Goal: Task Accomplishment & Management: Use online tool/utility

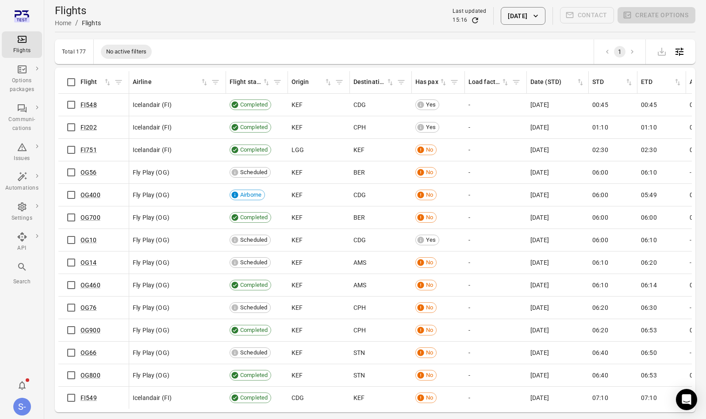
click at [513, 28] on div "Flights Home / Flights Last updated 15:16 22 Aug 2025 Contact Create options" at bounding box center [375, 16] width 641 height 25
click at [525, 21] on button "[DATE]" at bounding box center [523, 16] width 44 height 18
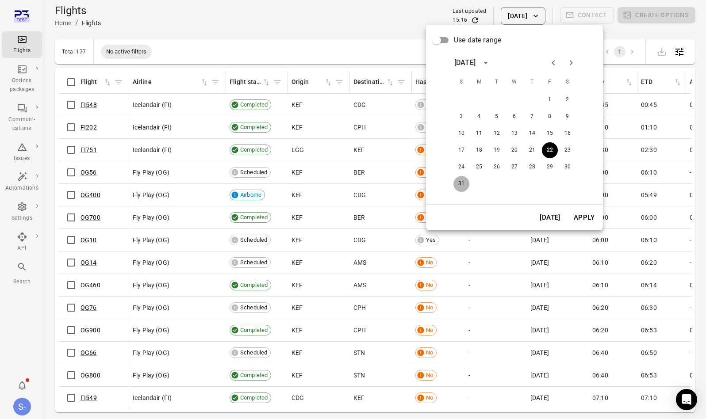
click at [461, 181] on button "31" at bounding box center [461, 184] width 16 height 16
click at [589, 220] on button "Apply" at bounding box center [584, 217] width 31 height 19
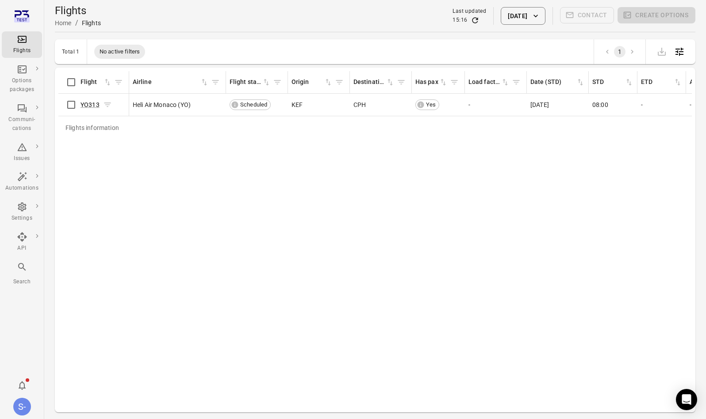
click at [89, 100] on span "YO313" at bounding box center [90, 104] width 19 height 9
click at [87, 105] on link "YO313" at bounding box center [90, 104] width 19 height 7
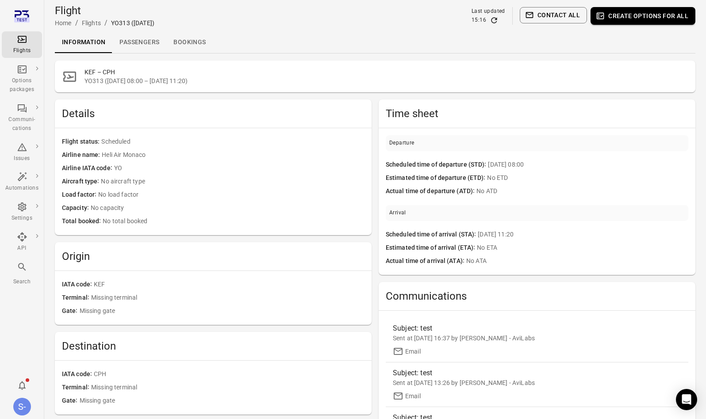
click at [150, 41] on link "Passengers" at bounding box center [139, 42] width 54 height 21
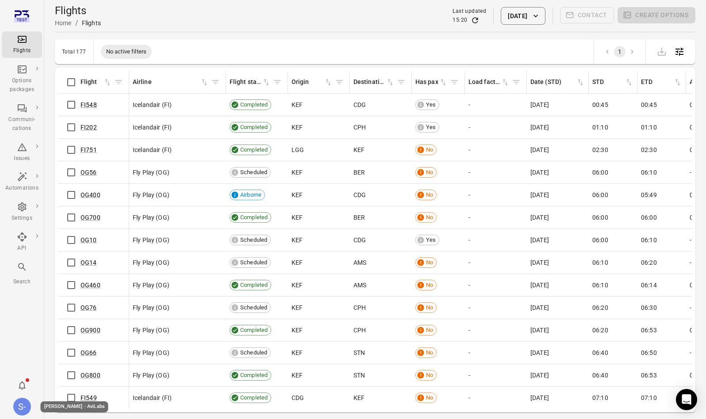
click at [35, 408] on div "Sólberg - AviLabs" at bounding box center [72, 407] width 75 height 13
click at [26, 408] on div "S-" at bounding box center [22, 407] width 18 height 18
click at [66, 410] on button "Log out" at bounding box center [68, 404] width 66 height 16
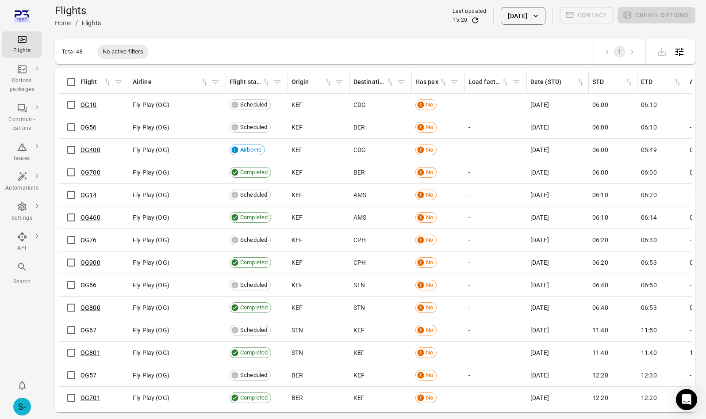
click at [536, 19] on icon "button" at bounding box center [535, 16] width 9 height 9
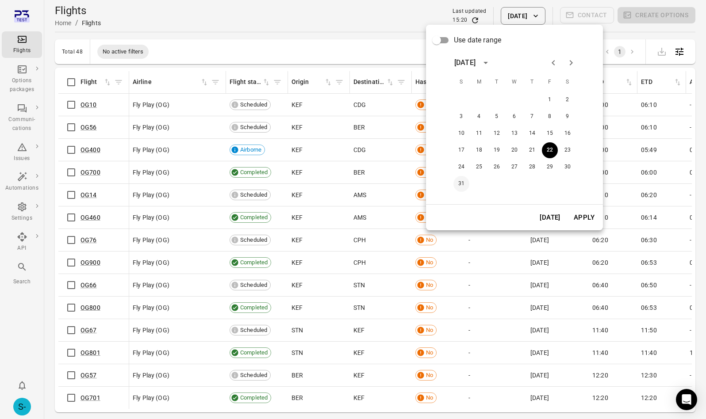
click at [458, 180] on button "31" at bounding box center [461, 184] width 16 height 16
click at [575, 215] on button "Apply" at bounding box center [584, 217] width 31 height 19
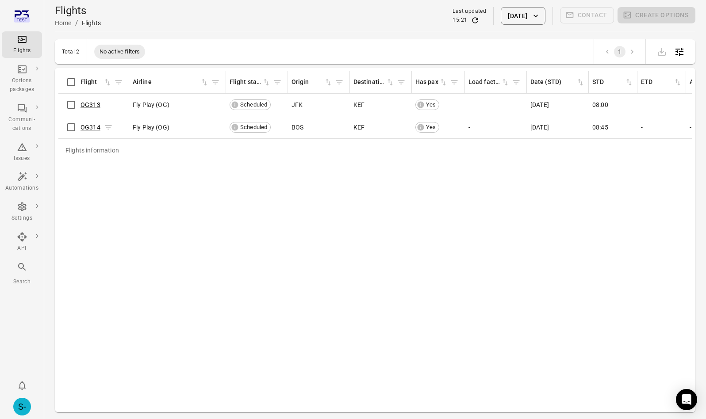
click at [89, 128] on link "OG314" at bounding box center [91, 127] width 20 height 7
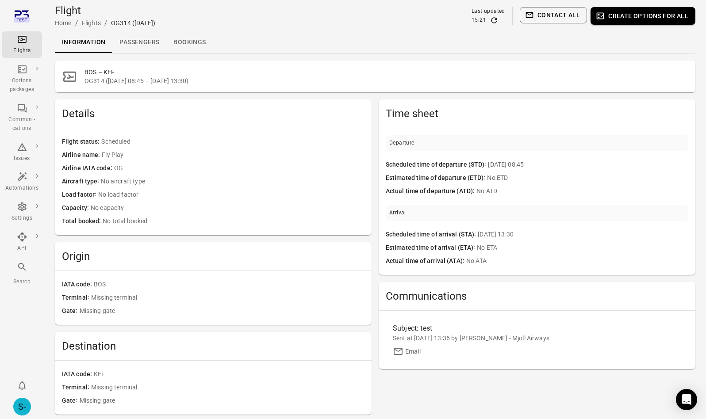
click at [136, 52] on link "Passengers" at bounding box center [139, 42] width 54 height 21
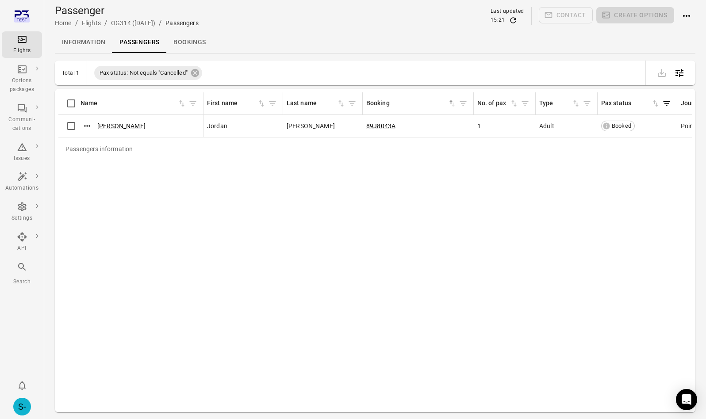
click at [193, 43] on link "Bookings" at bounding box center [189, 42] width 46 height 21
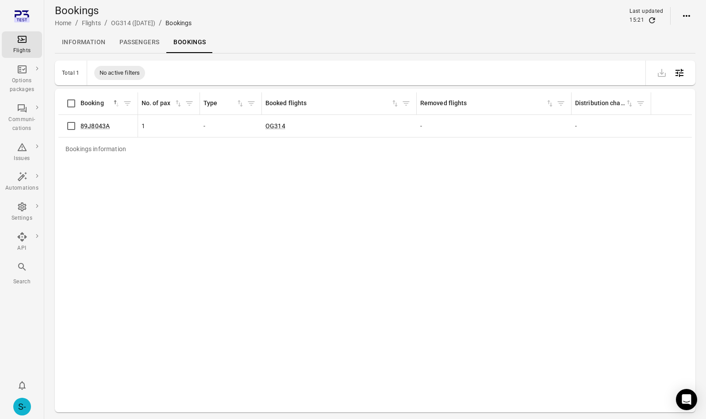
click at [134, 45] on link "Passengers" at bounding box center [139, 42] width 54 height 21
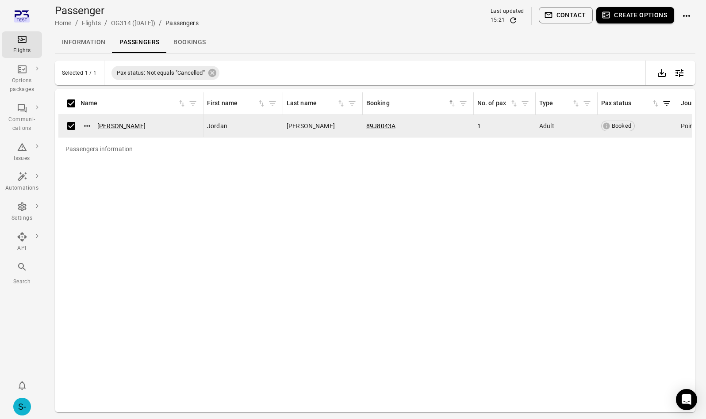
click at [632, 14] on button "Create options" at bounding box center [635, 15] width 78 height 16
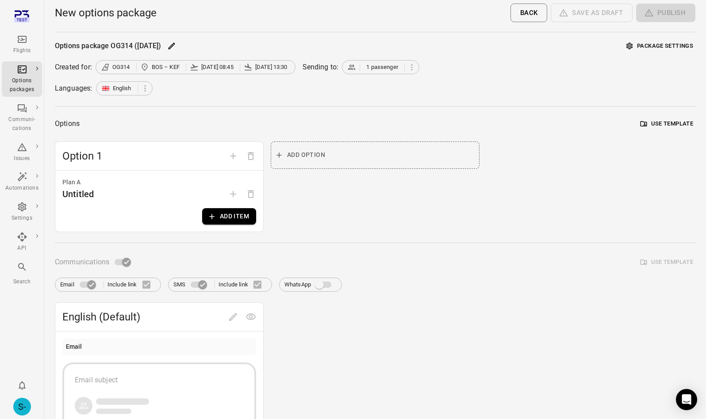
click at [220, 222] on button "Add item" at bounding box center [229, 216] width 54 height 16
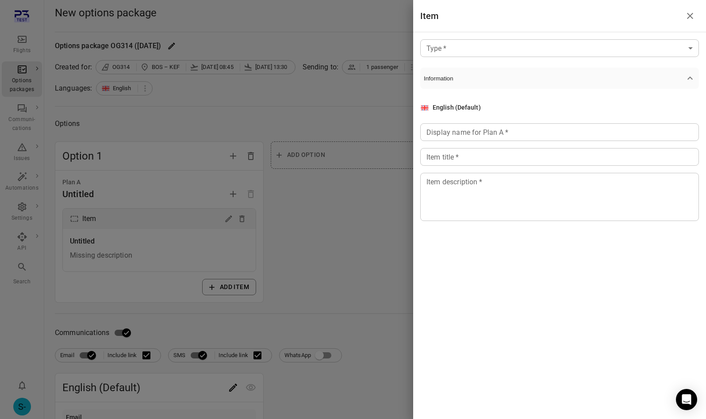
click at [483, 54] on body "Flights Options packages Communi-cations Issues Automations Settings API Search…" at bounding box center [353, 378] width 706 height 757
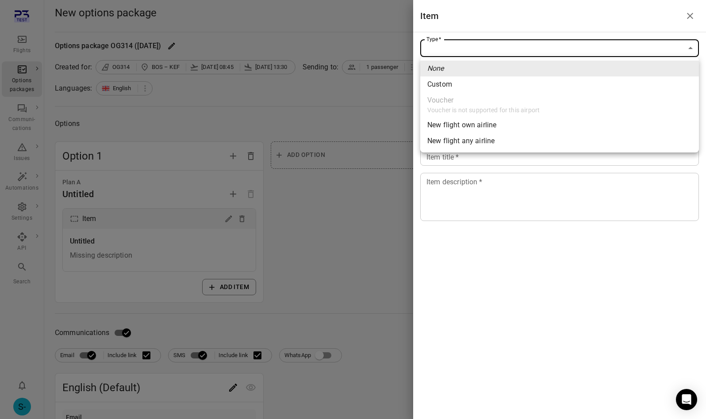
click at [482, 142] on span "New flight any airline" at bounding box center [559, 141] width 265 height 11
type input "**********"
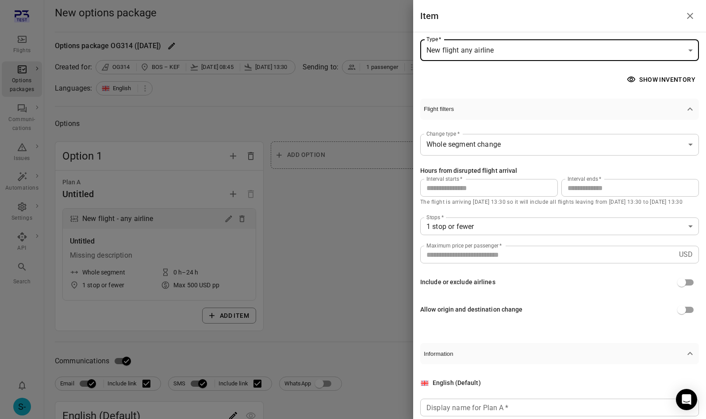
scroll to position [99, 0]
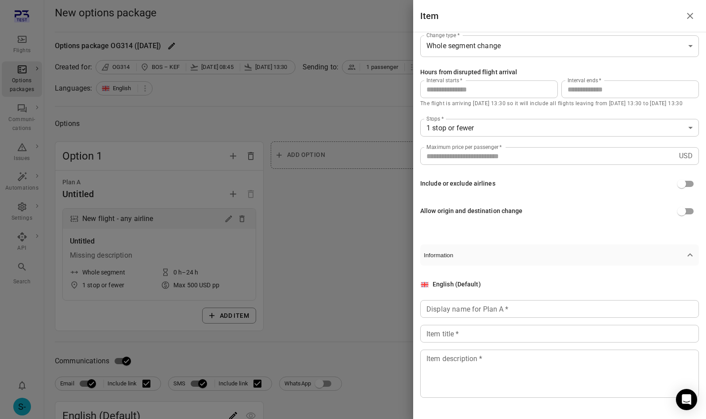
click at [485, 312] on div "Display name for Plan A   * Display name for Plan A   *" at bounding box center [559, 309] width 279 height 18
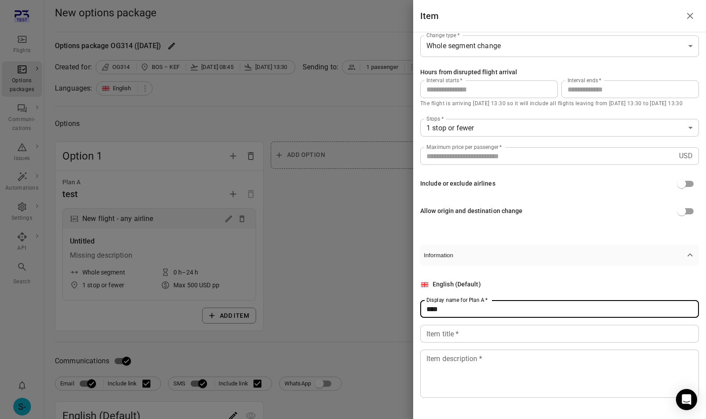
type input "****"
click at [480, 335] on input "Item title   *" at bounding box center [559, 334] width 279 height 18
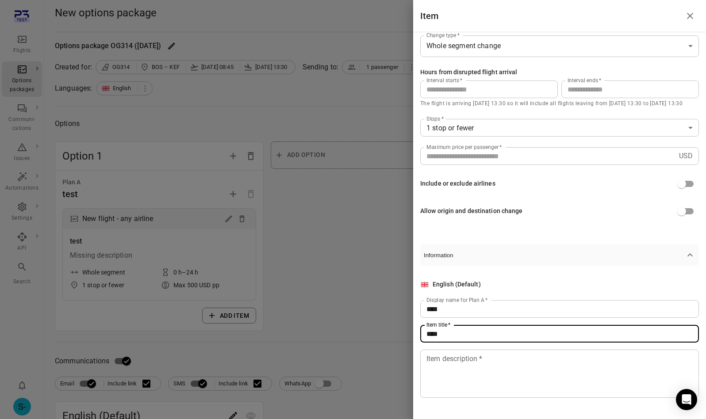
type input "****"
click at [480, 373] on textarea "Item description   *" at bounding box center [559, 374] width 266 height 41
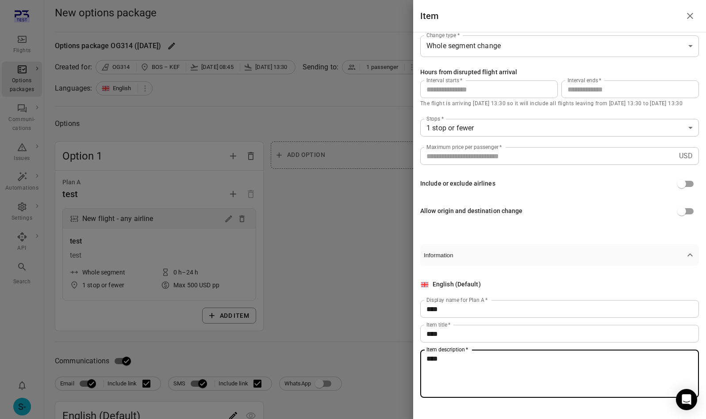
scroll to position [0, 0]
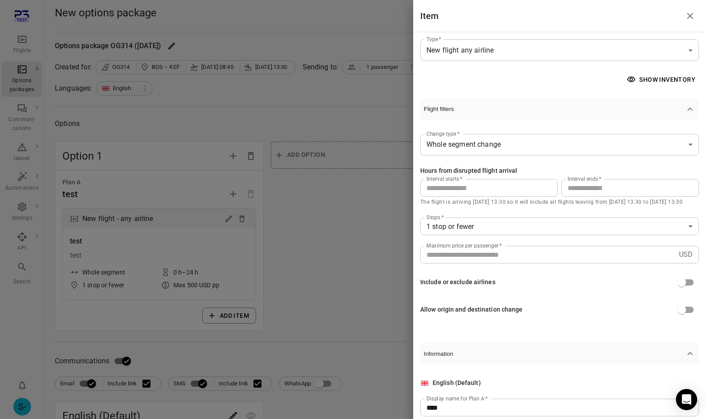
type textarea "****"
click at [689, 18] on icon "Close drawer" at bounding box center [690, 16] width 11 height 11
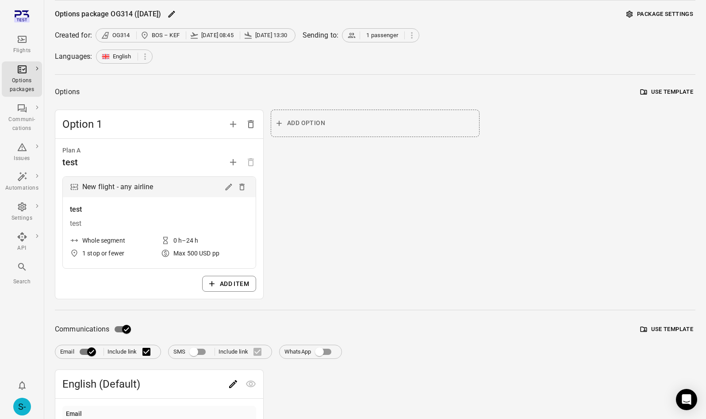
scroll to position [76, 0]
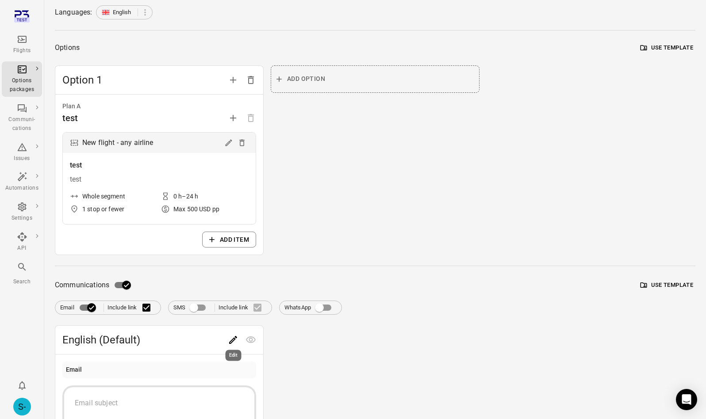
click at [232, 343] on icon "Edit" at bounding box center [233, 340] width 11 height 11
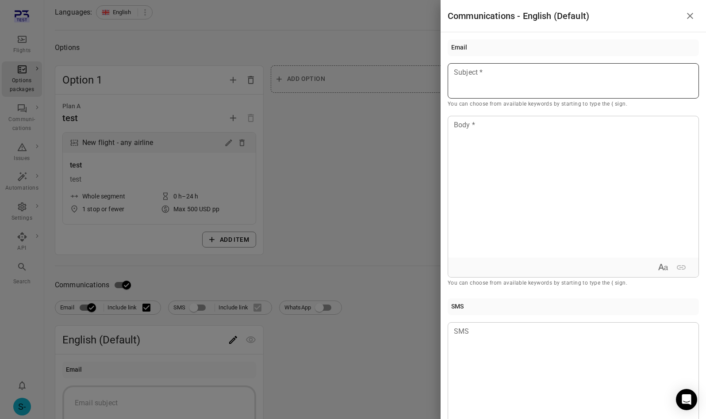
click at [462, 77] on div "Subject Subject * You can choose from available keywords by starting to type th…" at bounding box center [573, 86] width 251 height 46
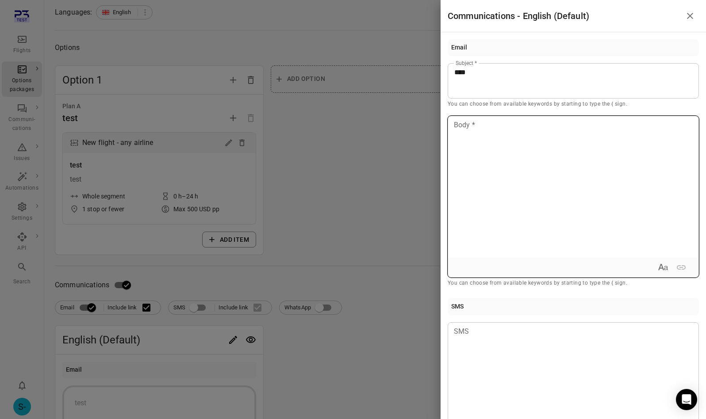
click at [470, 176] on div at bounding box center [573, 187] width 250 height 142
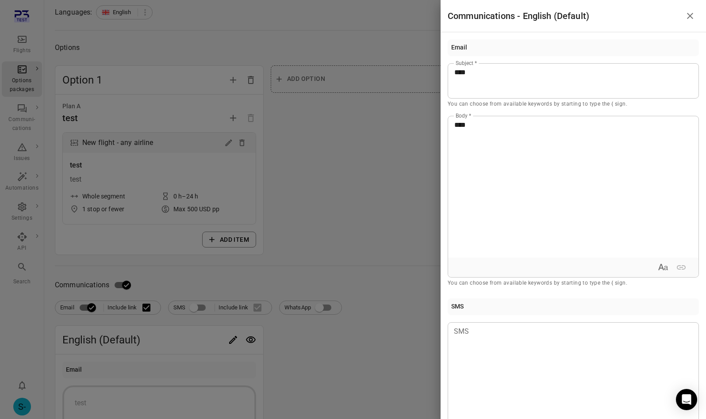
click at [360, 158] on div at bounding box center [353, 209] width 706 height 419
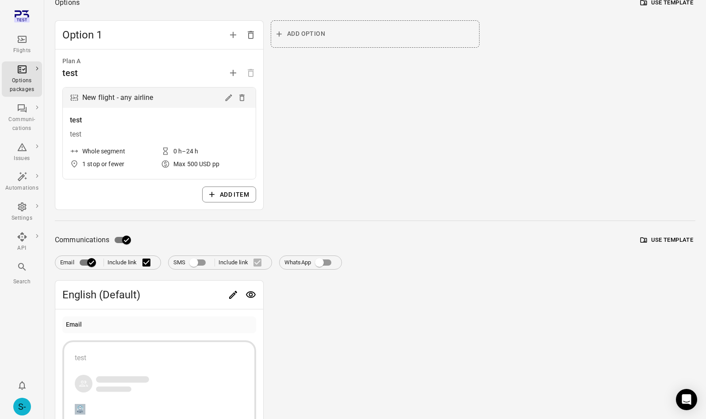
scroll to position [0, 0]
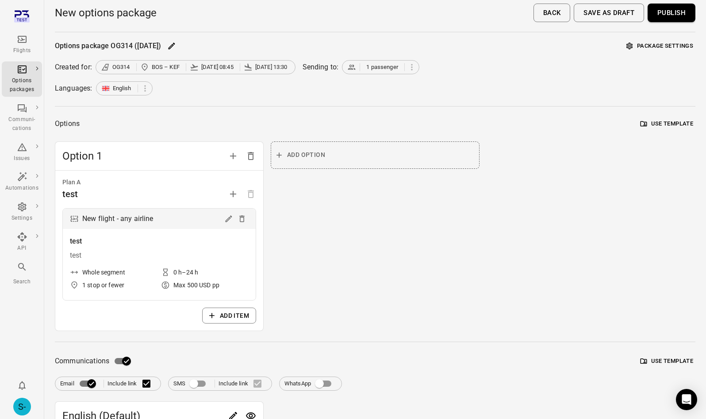
click at [667, 19] on button "Publish" at bounding box center [672, 13] width 48 height 19
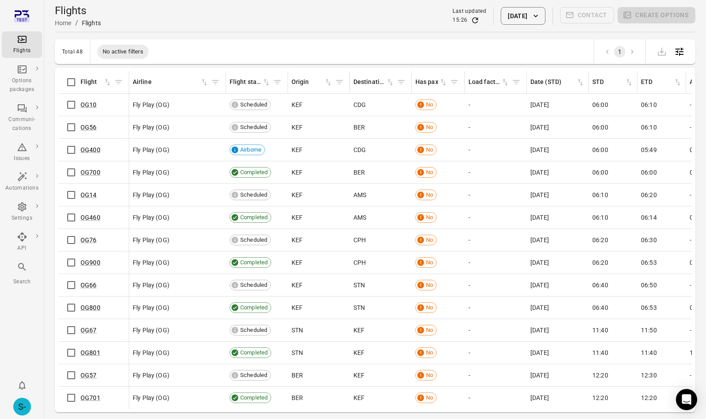
click at [519, 17] on button "[DATE]" at bounding box center [523, 16] width 44 height 18
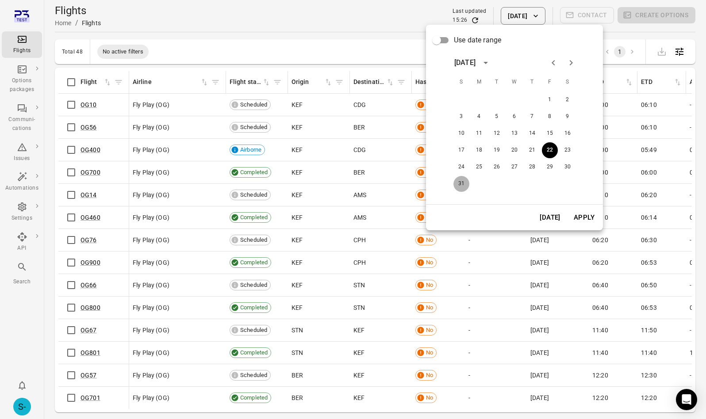
click at [458, 184] on button "31" at bounding box center [461, 184] width 16 height 16
click at [592, 218] on button "Apply" at bounding box center [584, 217] width 31 height 19
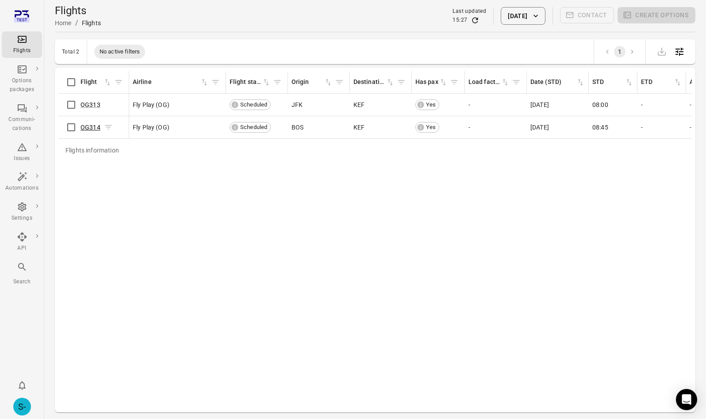
click at [87, 127] on link "OG314" at bounding box center [91, 127] width 20 height 7
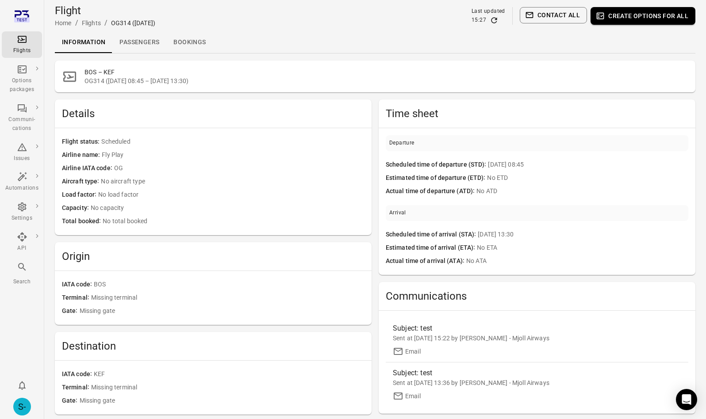
click at [139, 36] on link "Passengers" at bounding box center [139, 42] width 54 height 21
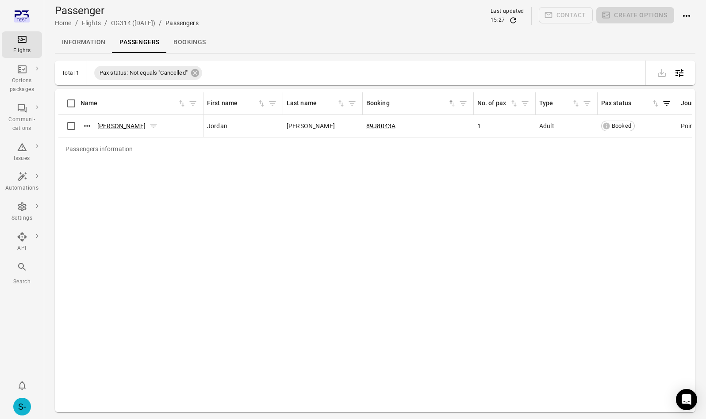
click at [111, 128] on link "[PERSON_NAME]" at bounding box center [121, 126] width 48 height 7
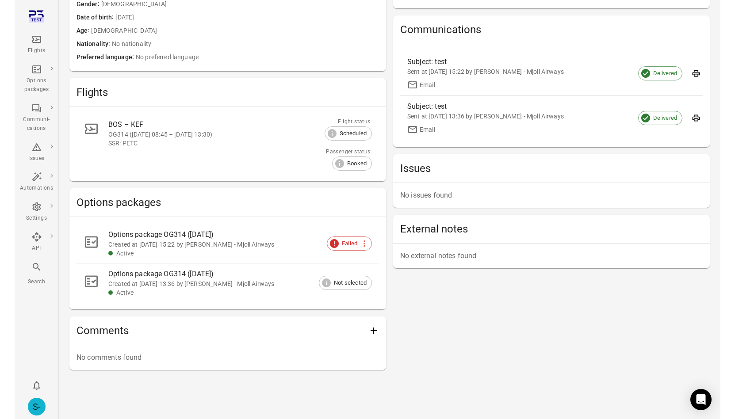
scroll to position [143, 0]
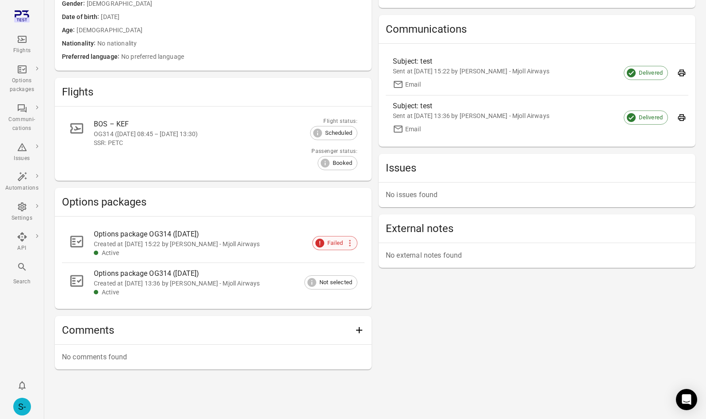
click at [329, 241] on span "Failed" at bounding box center [335, 243] width 25 height 9
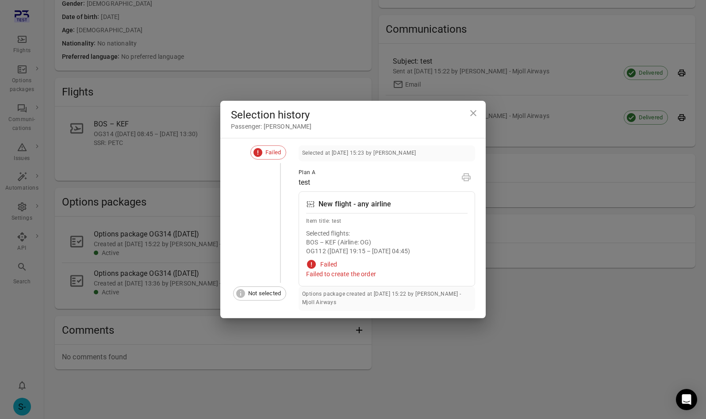
click at [351, 271] on div "Failed to create the order" at bounding box center [386, 274] width 161 height 9
click at [473, 113] on icon "Close dialog" at bounding box center [473, 113] width 6 height 6
